Goal: Find specific page/section: Find specific page/section

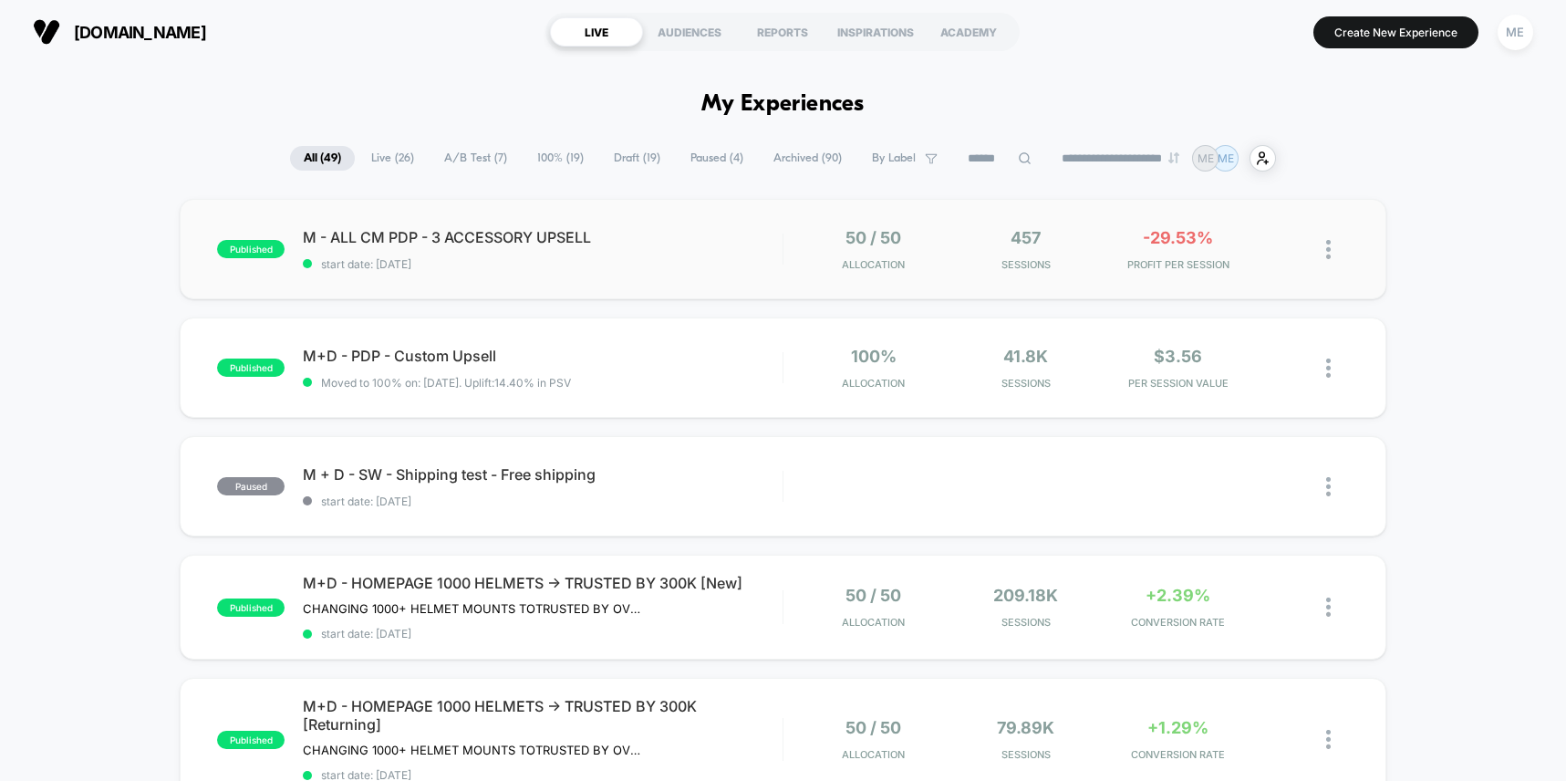
click at [721, 250] on div "M - ALL CM PDP - 3 ACCESSORY UPSELL start date: [DATE]" at bounding box center [542, 249] width 479 height 43
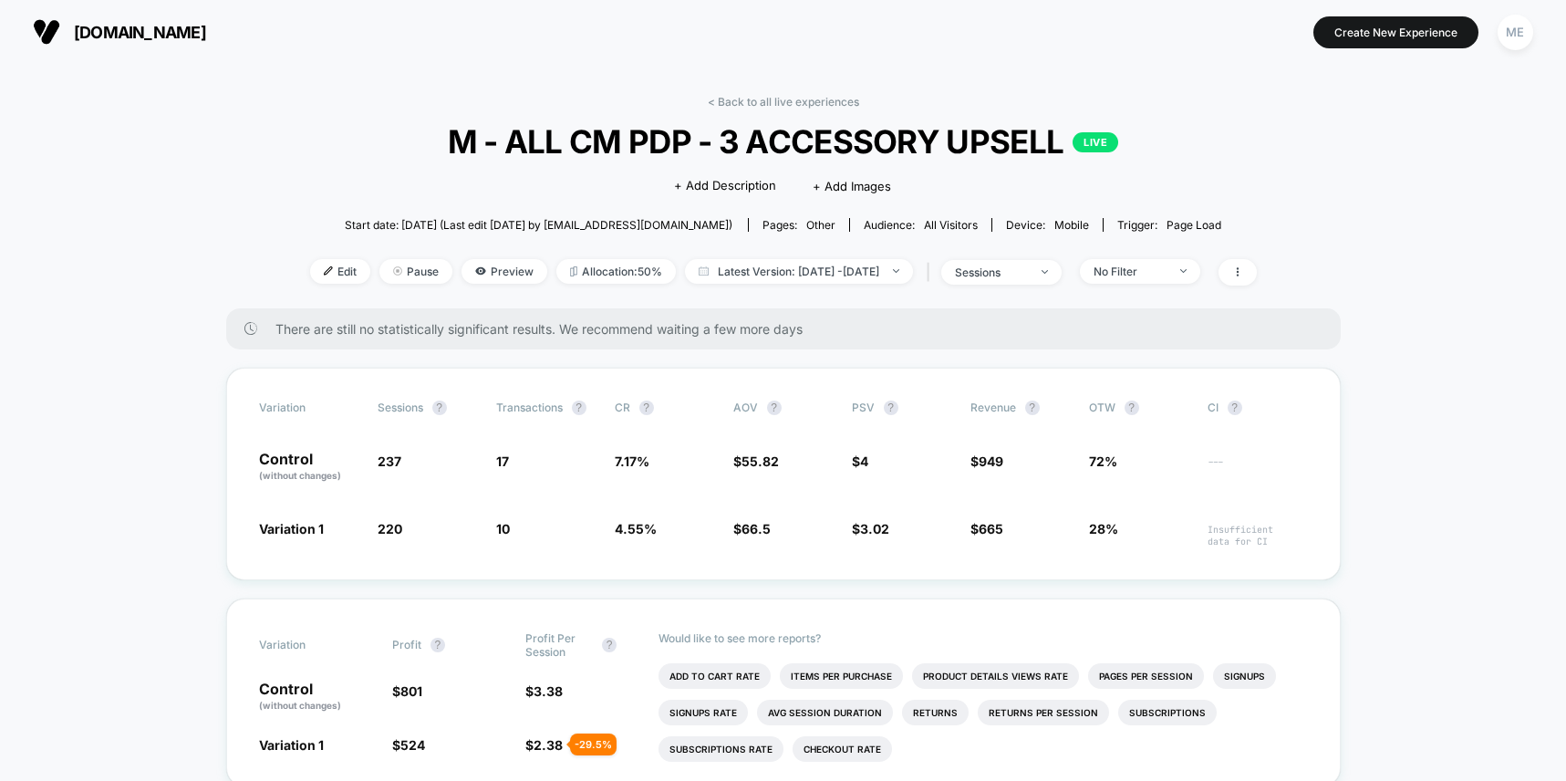
click at [798, 102] on link "< Back to all live experiences" at bounding box center [783, 102] width 151 height 14
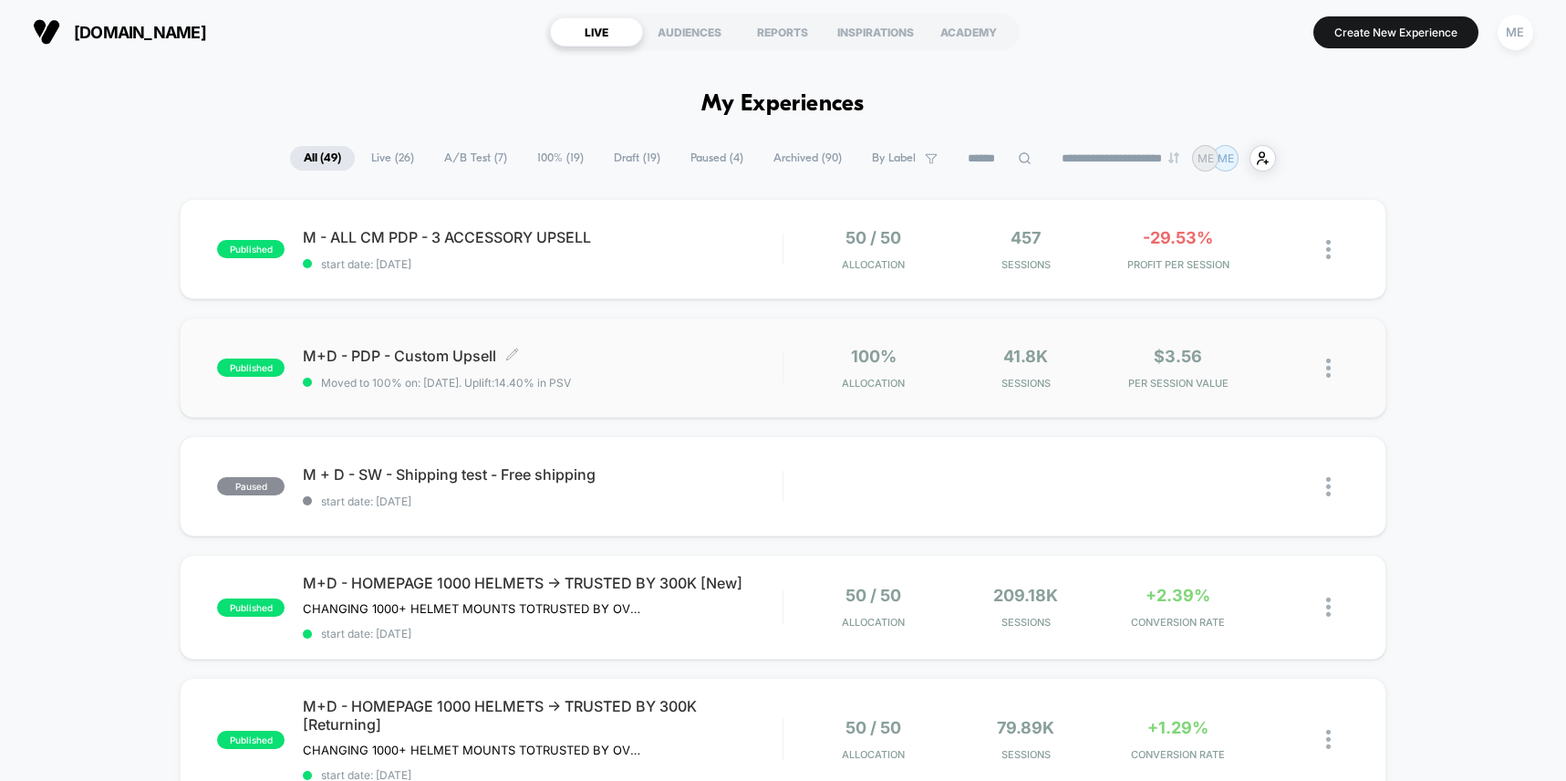
click at [743, 360] on span "M+D - PDP - Custom Upsell Click to edit experience details" at bounding box center [542, 356] width 479 height 18
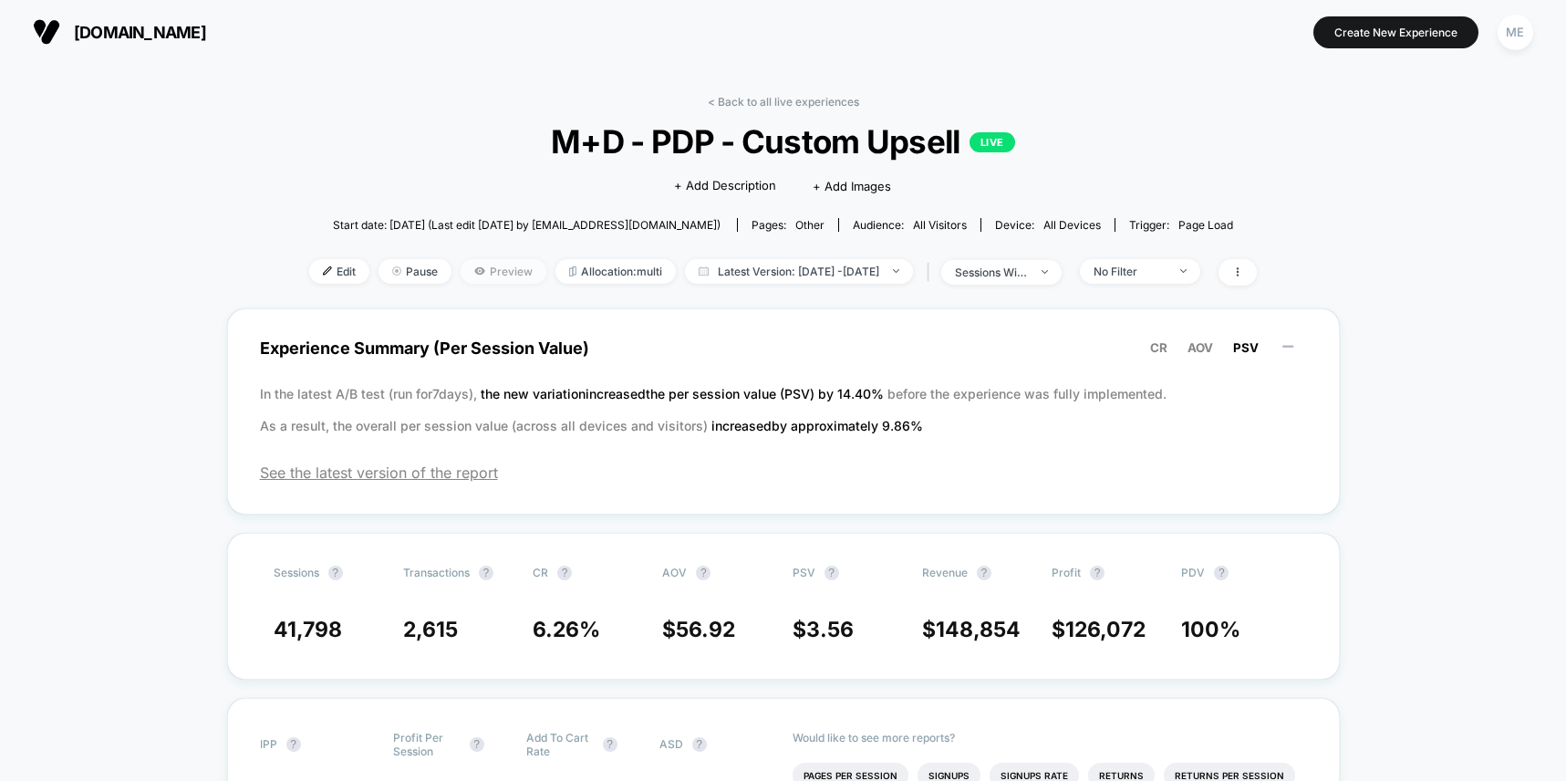
click at [489, 275] on span "Preview" at bounding box center [504, 271] width 86 height 25
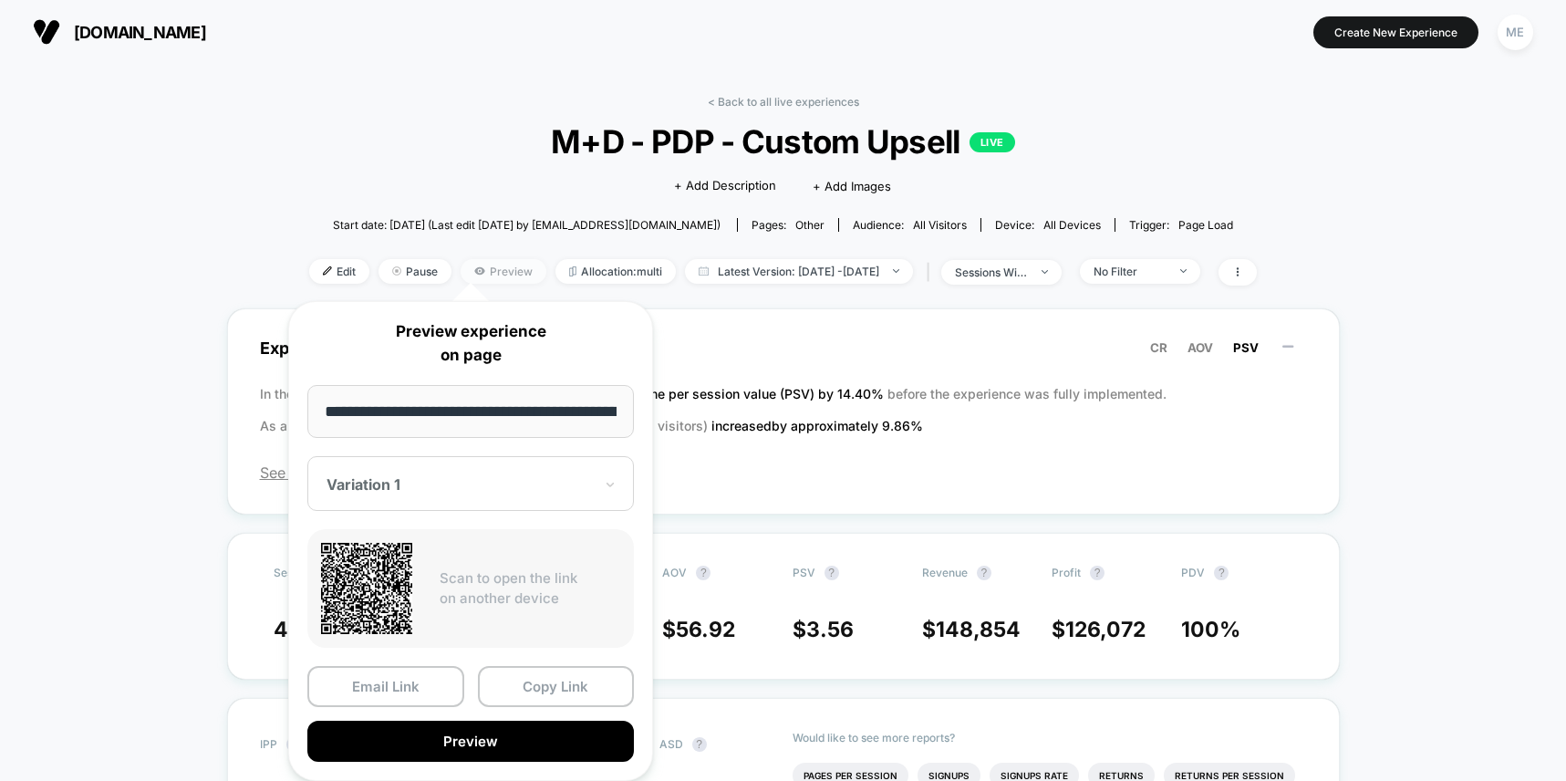
scroll to position [0, 287]
click at [530, 500] on div "Variation 1" at bounding box center [470, 484] width 327 height 55
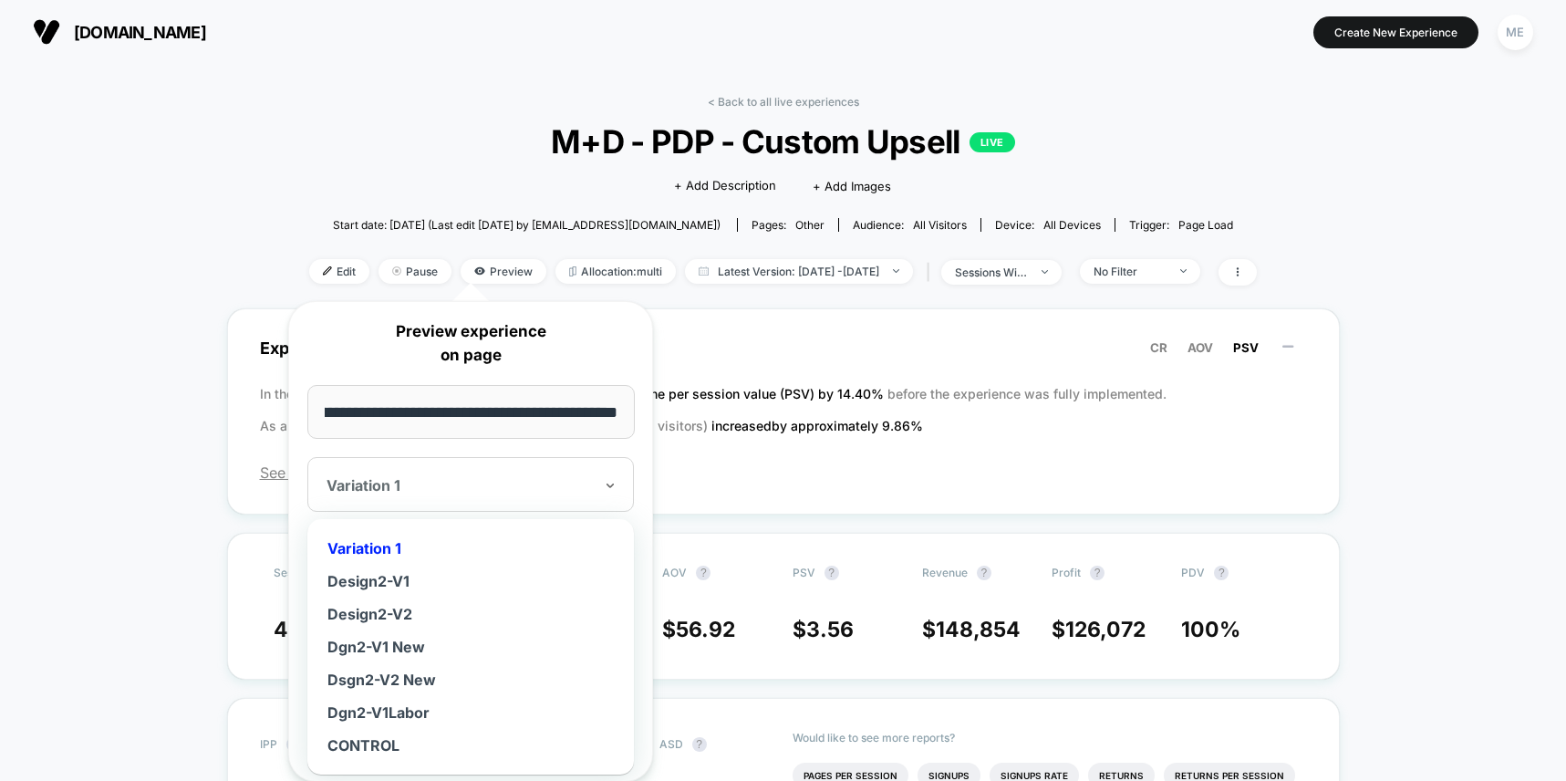
scroll to position [0, 0]
click at [407, 706] on div "Dgn2-V1Labor" at bounding box center [471, 712] width 308 height 33
click at [356, 481] on div at bounding box center [460, 485] width 266 height 18
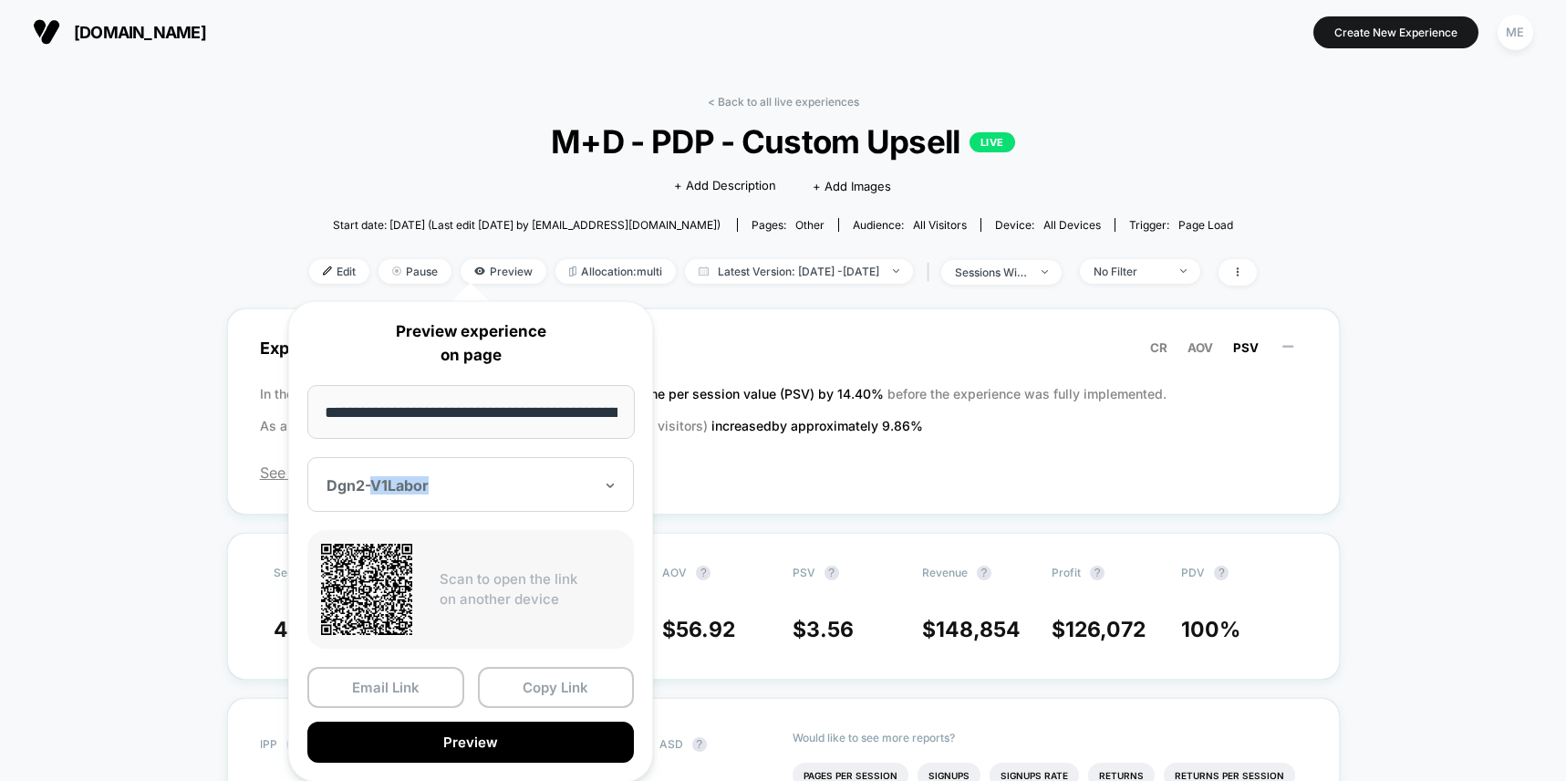
copy div "V1Labor"
click at [427, 496] on div "Dgn2-V1Labor" at bounding box center [470, 484] width 327 height 55
